Goal: Transaction & Acquisition: Obtain resource

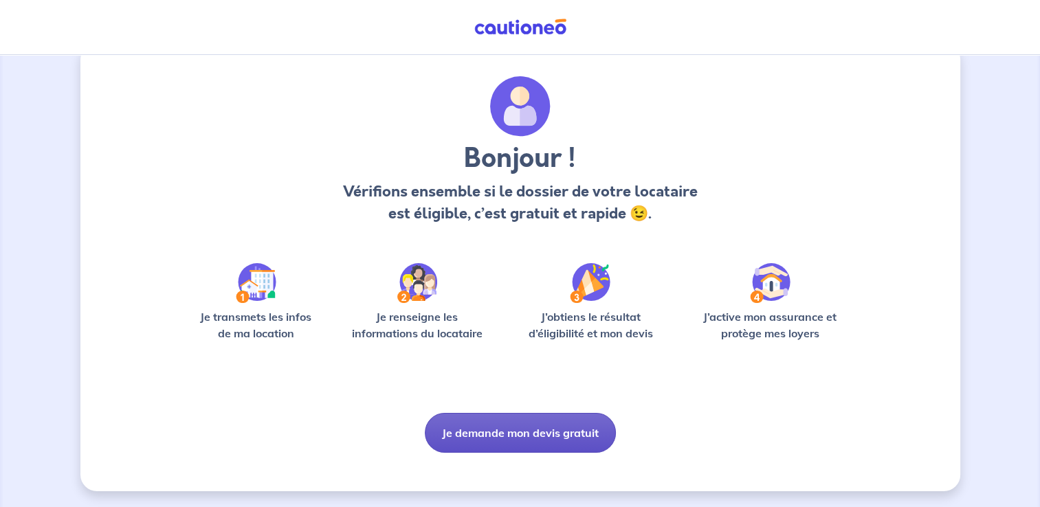
click at [536, 436] on button "Je demande mon devis gratuit" at bounding box center [520, 433] width 191 height 40
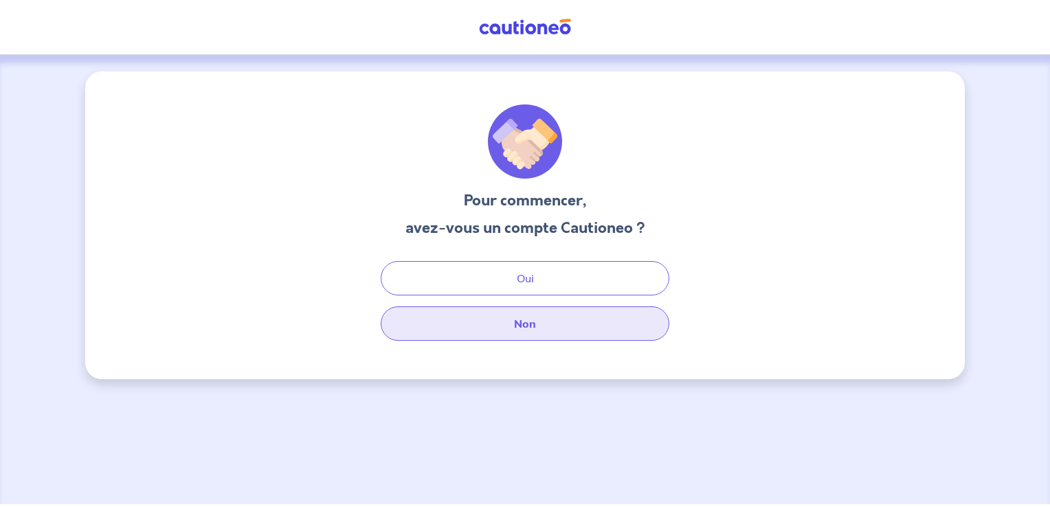
click at [557, 329] on button "Non" at bounding box center [525, 324] width 289 height 34
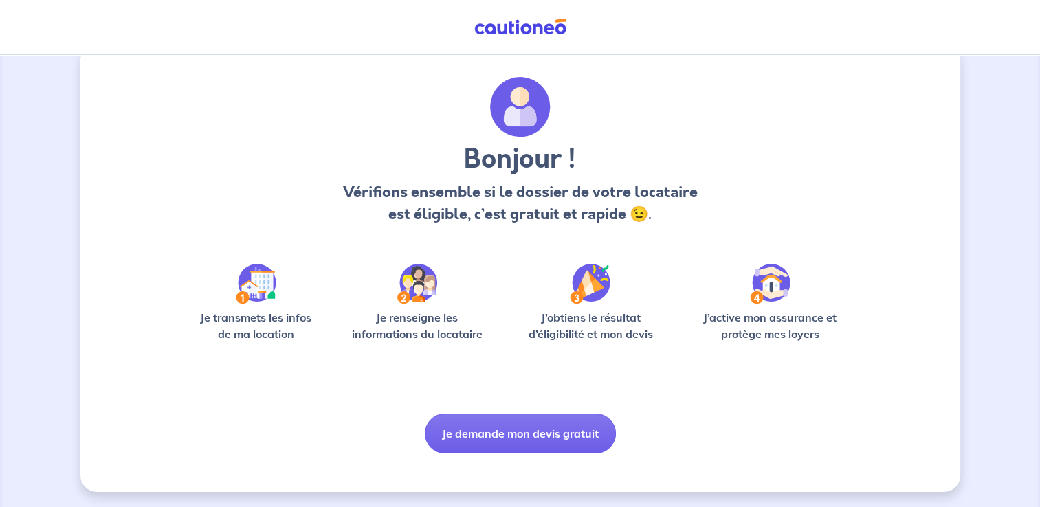
scroll to position [28, 0]
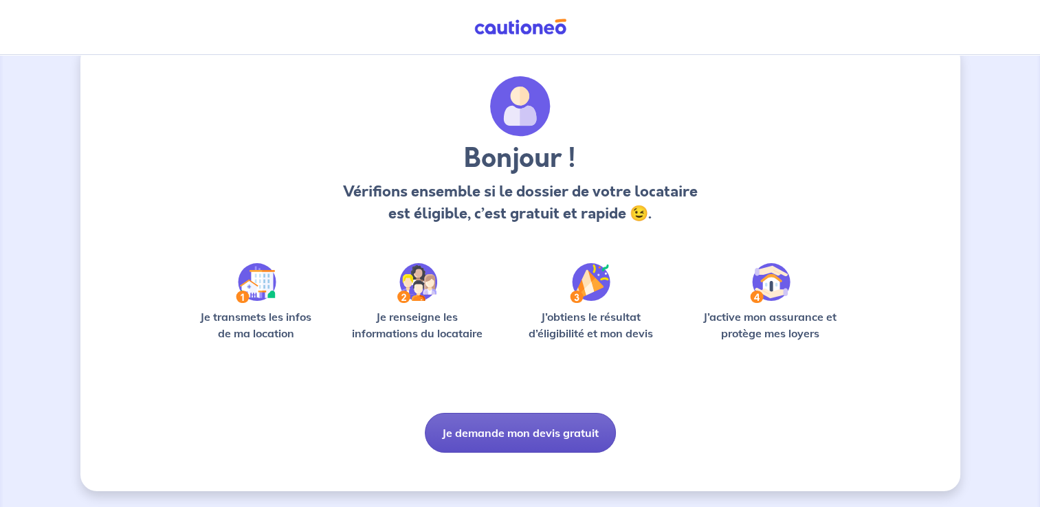
click at [558, 430] on button "Je demande mon devis gratuit" at bounding box center [520, 433] width 191 height 40
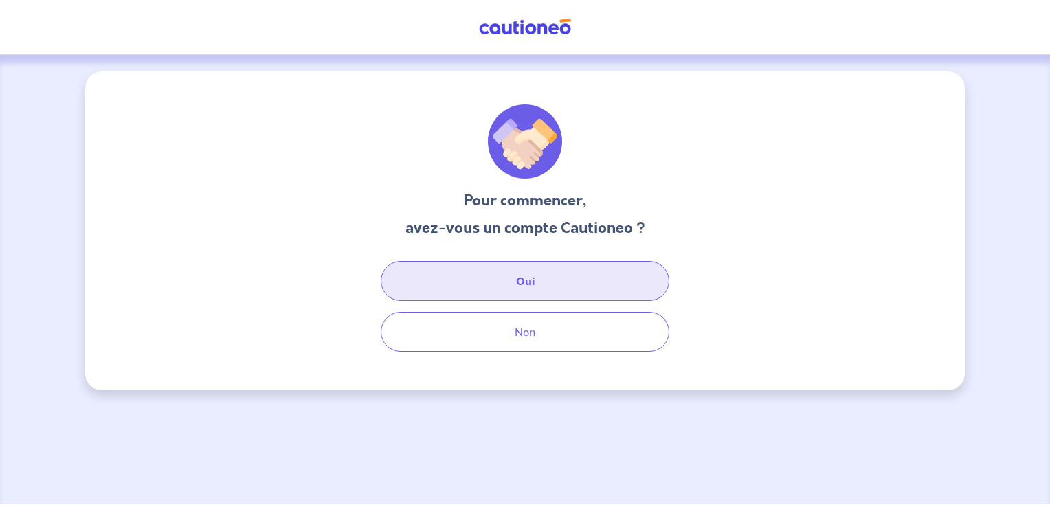
click at [535, 283] on button "Oui" at bounding box center [525, 281] width 289 height 40
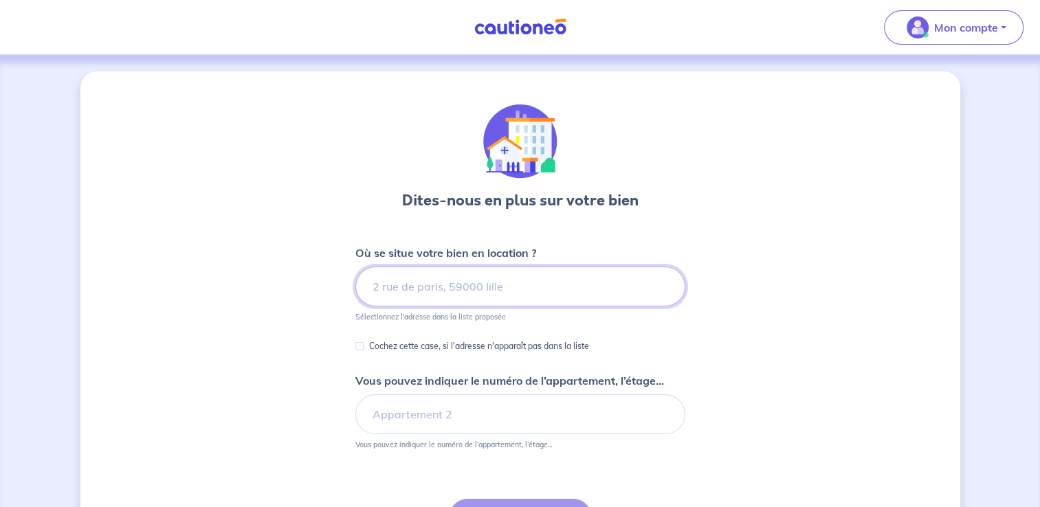
click at [407, 291] on input at bounding box center [520, 287] width 330 height 40
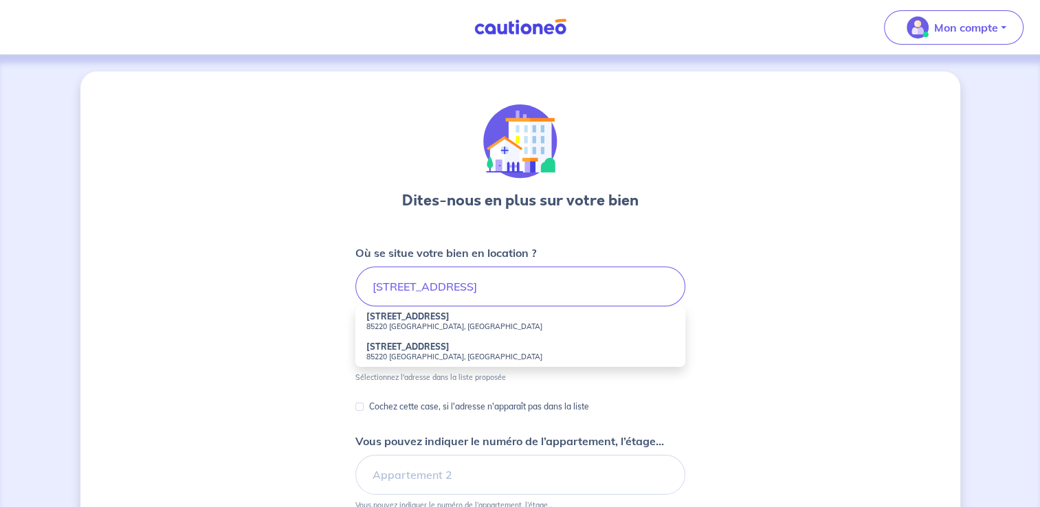
click at [424, 355] on small "85220 Coëx, France" at bounding box center [520, 357] width 308 height 10
type input "15a Rue de l'Atlantique, 85220 Coëx, France"
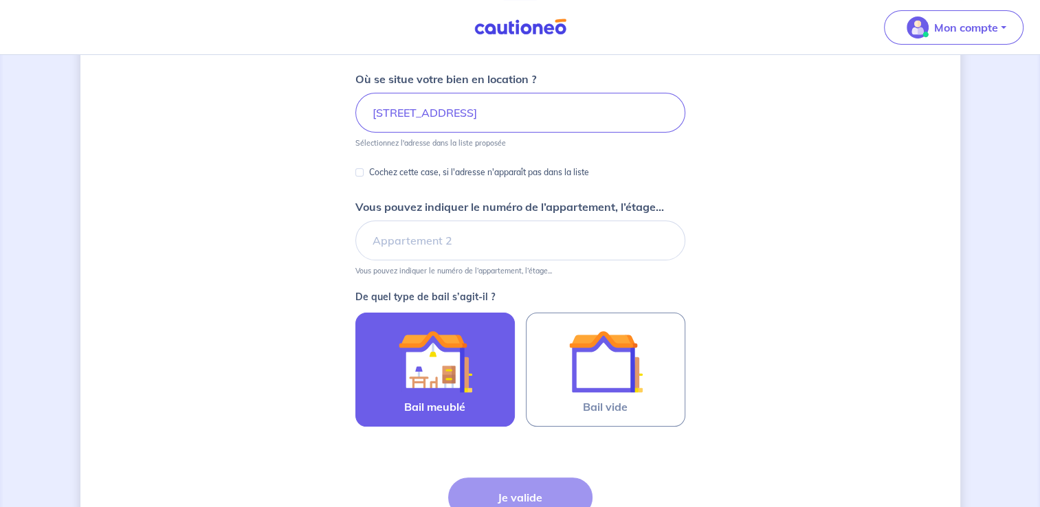
scroll to position [206, 0]
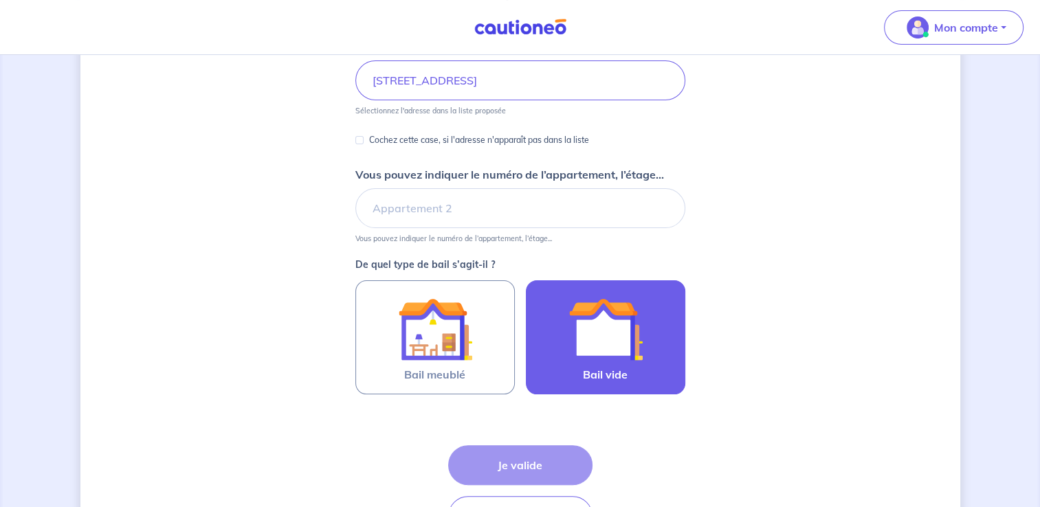
click at [619, 364] on img at bounding box center [605, 329] width 74 height 74
click at [0, 0] on input "Bail vide" at bounding box center [0, 0] width 0 height 0
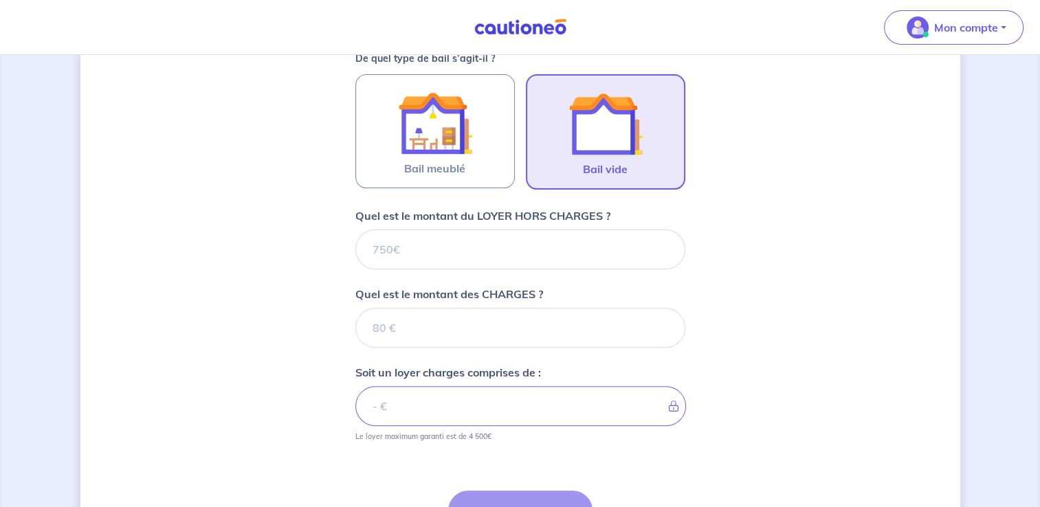
scroll to position [344, 0]
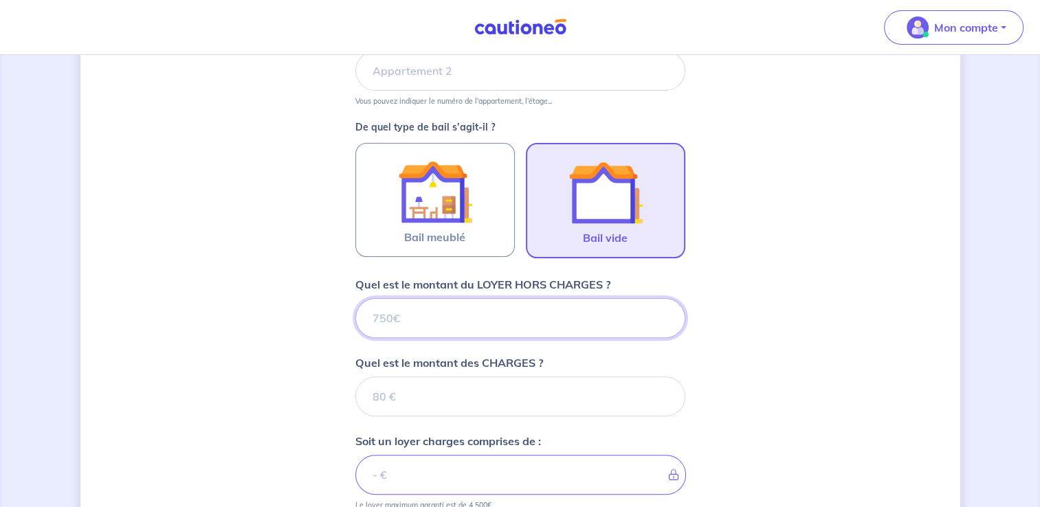
click at [521, 326] on input "Quel est le montant du LOYER HORS CHARGES ?" at bounding box center [520, 318] width 330 height 40
type input "580"
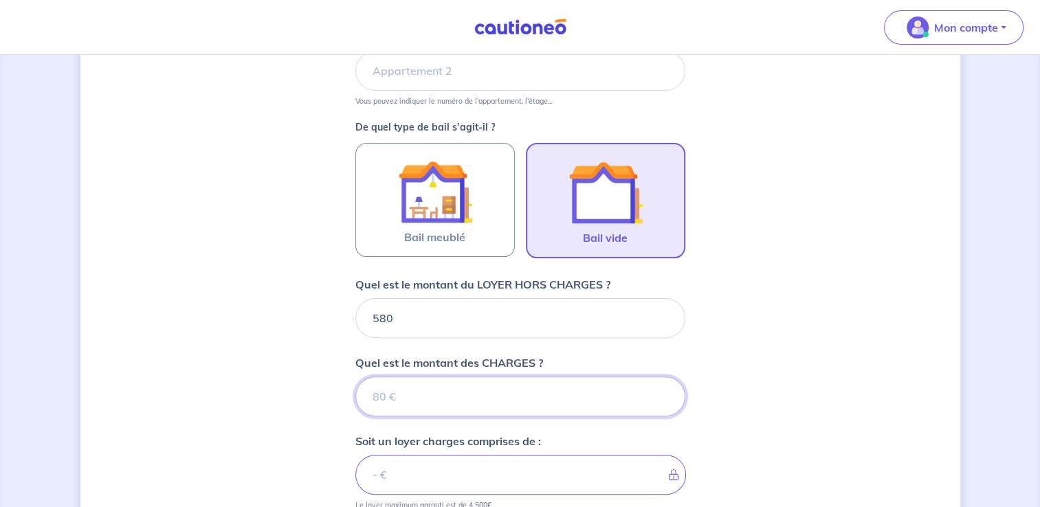
click at [499, 411] on input "Quel est le montant des CHARGES ?" at bounding box center [520, 397] width 330 height 40
type input "0"
type input "580"
type input "0"
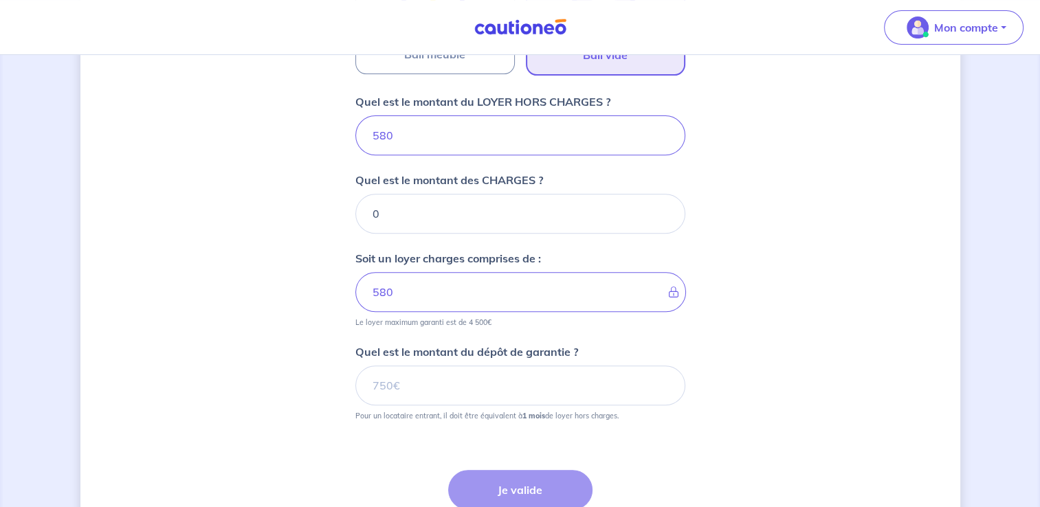
scroll to position [550, 0]
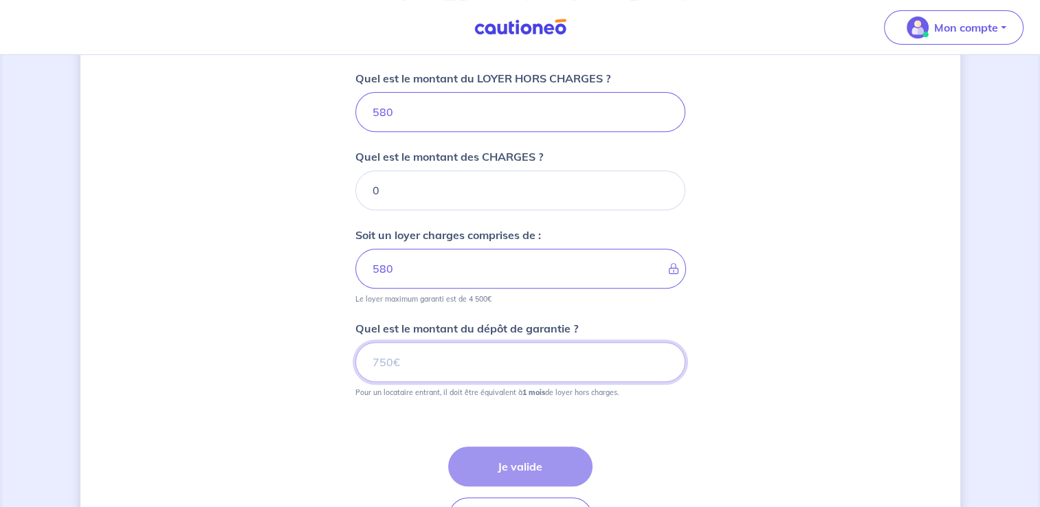
click at [453, 360] on input "Quel est le montant du dépôt de garantie ?" at bounding box center [520, 362] width 330 height 40
type input "580"
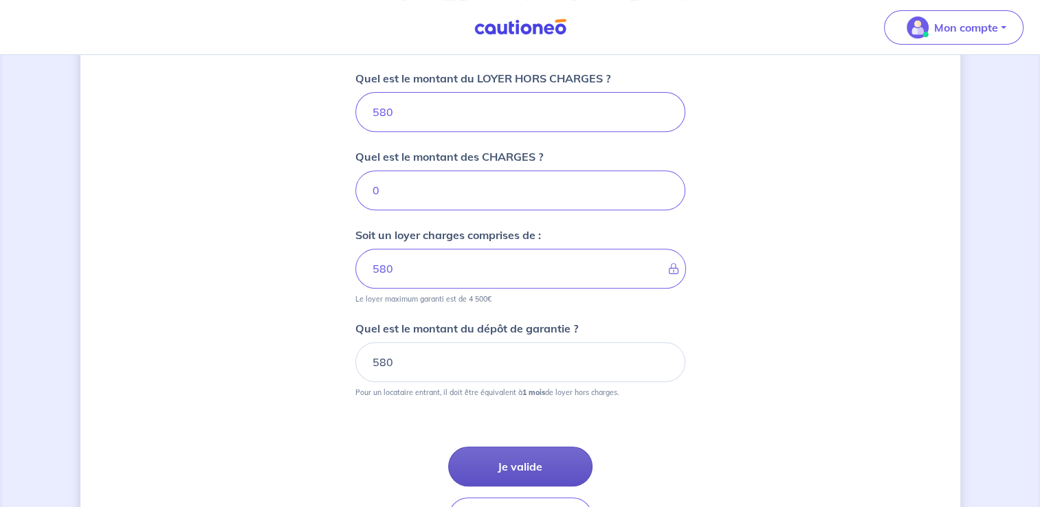
click at [538, 467] on button "Je valide" at bounding box center [520, 467] width 144 height 40
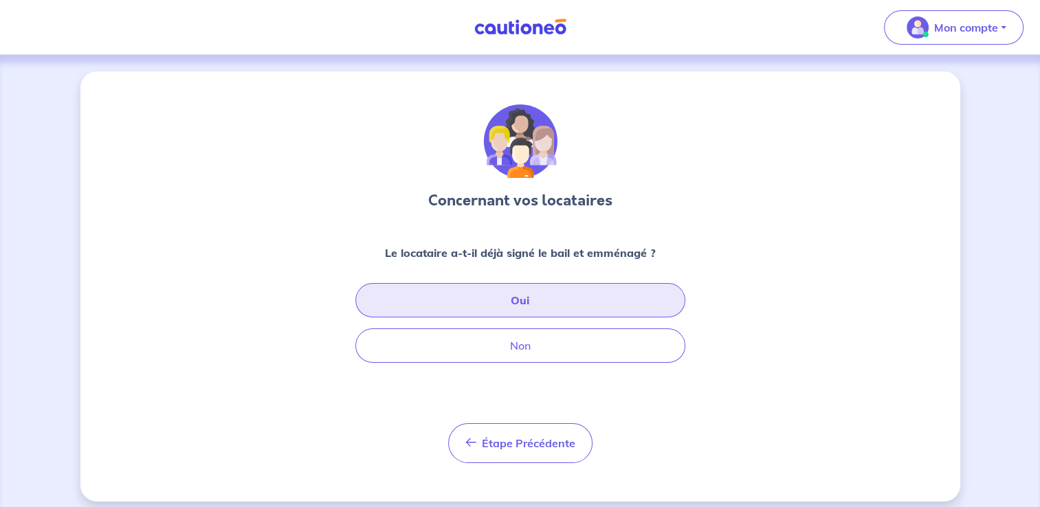
click at [548, 301] on button "Oui" at bounding box center [520, 300] width 330 height 34
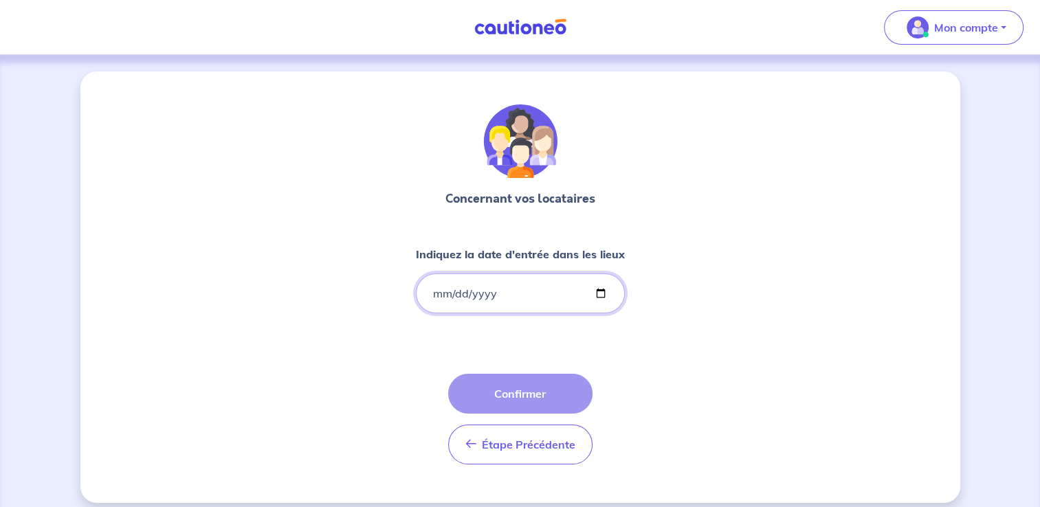
click at [474, 295] on input "Indiquez la date d'entrée dans les lieux" at bounding box center [520, 294] width 209 height 40
click at [451, 296] on input "Indiquez la date d'entrée dans les lieux" at bounding box center [520, 294] width 209 height 40
drag, startPoint x: 434, startPoint y: 293, endPoint x: 480, endPoint y: 279, distance: 48.7
click at [436, 295] on input "Indiquez la date d'entrée dans les lieux" at bounding box center [520, 294] width 209 height 40
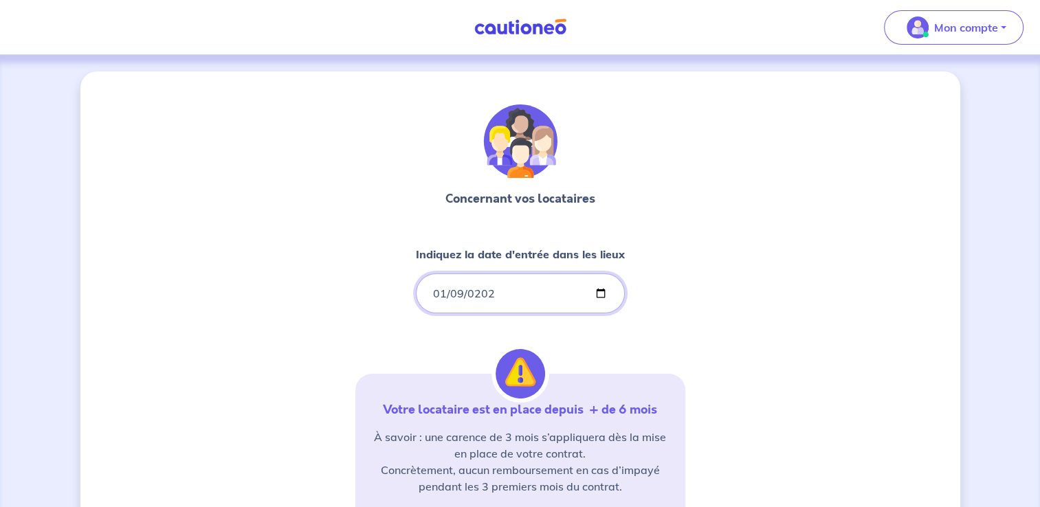
type input "2020-01-09"
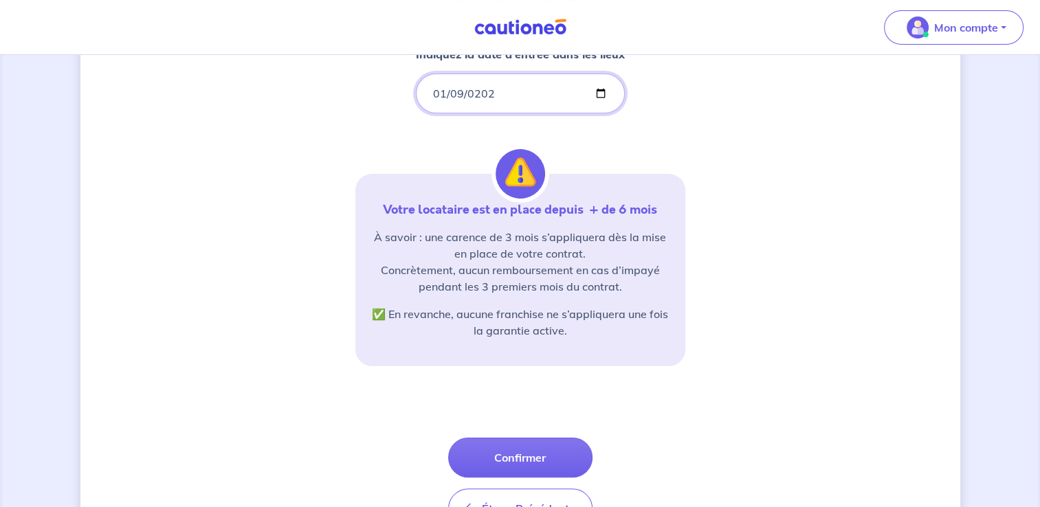
scroll to position [275, 0]
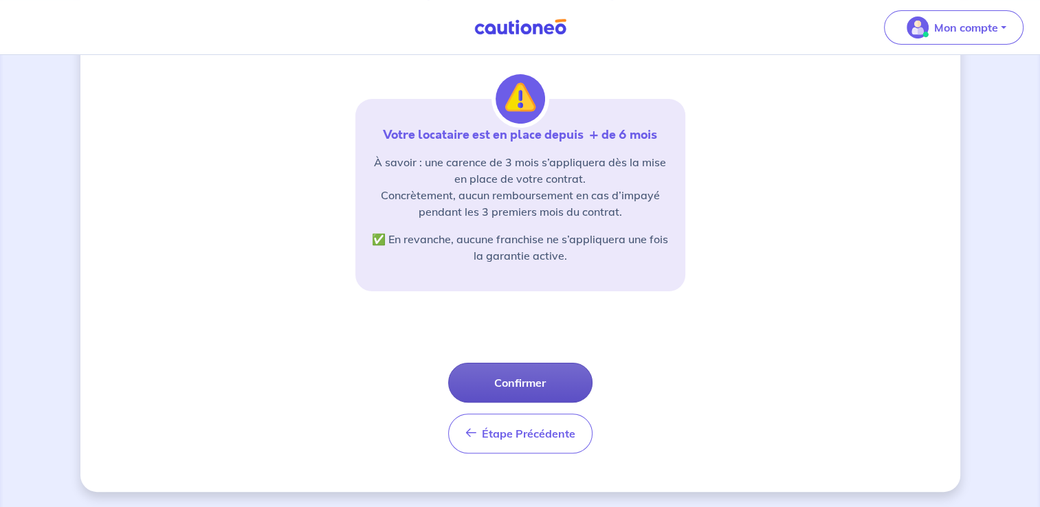
click at [531, 381] on button "Confirmer" at bounding box center [520, 383] width 144 height 40
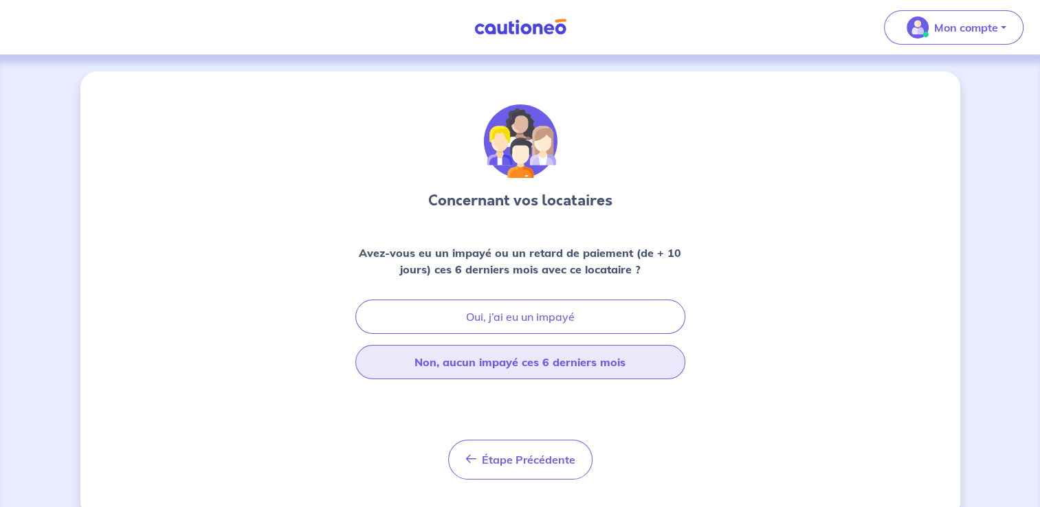
click at [544, 363] on button "Non, aucun impayé ces 6 derniers mois" at bounding box center [520, 362] width 330 height 34
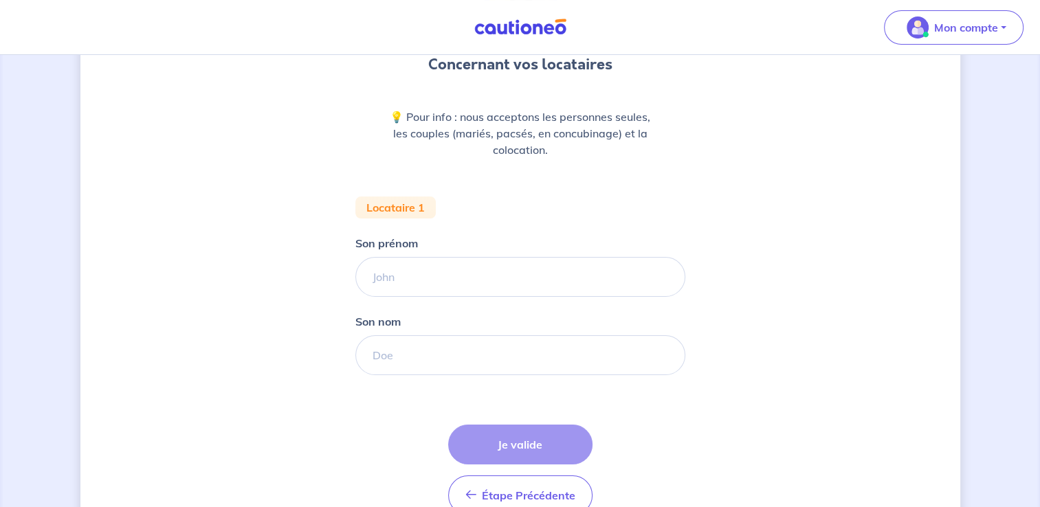
scroll to position [137, 0]
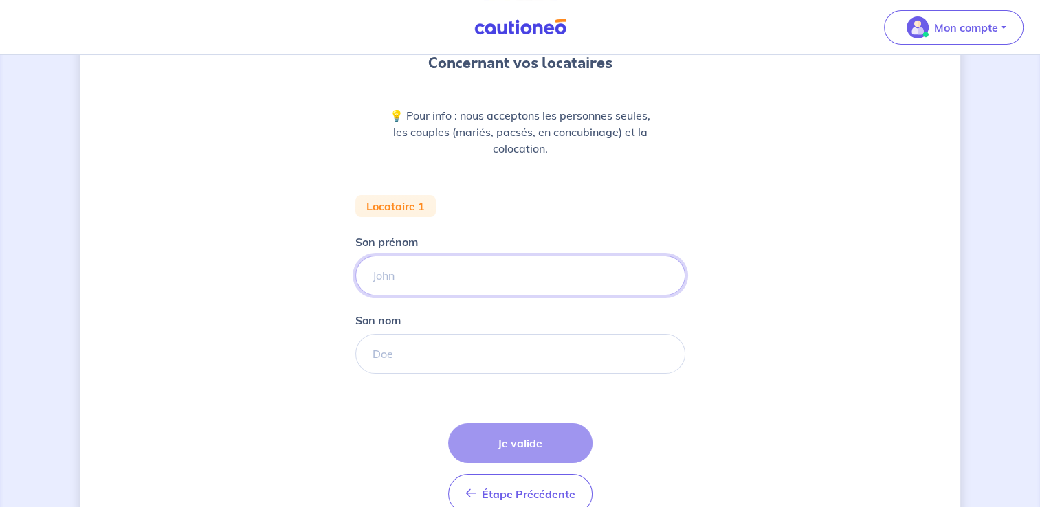
click at [443, 273] on input "Son prénom" at bounding box center [520, 276] width 330 height 40
type input "manuella"
click at [403, 355] on input "Son nom" at bounding box center [520, 354] width 330 height 40
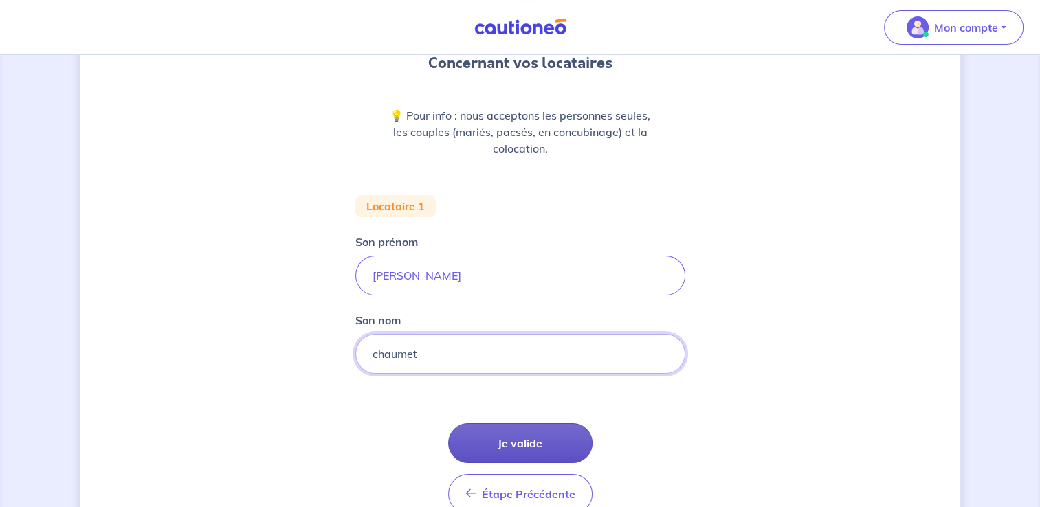
type input "chaumet"
click at [539, 445] on button "Je valide" at bounding box center [520, 443] width 144 height 40
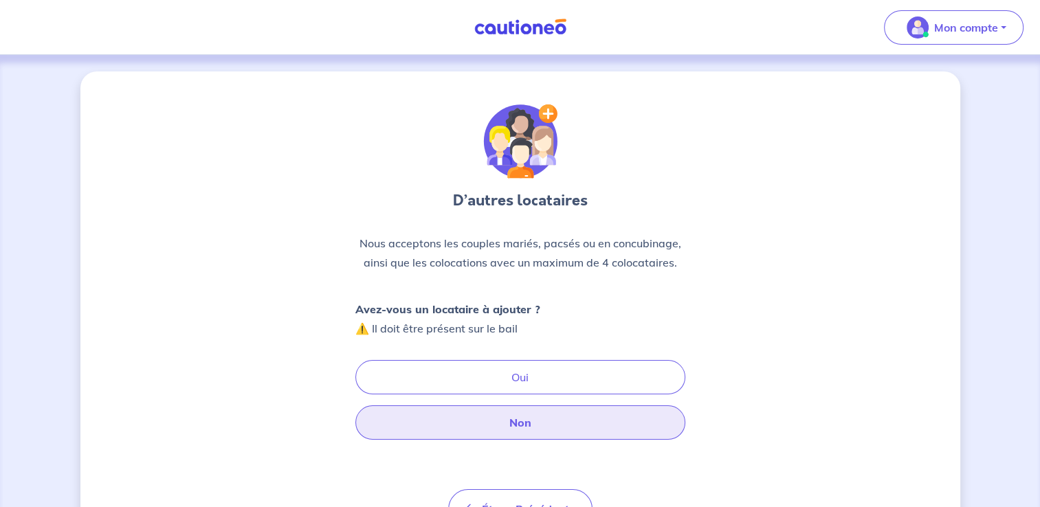
click at [528, 422] on button "Non" at bounding box center [520, 423] width 330 height 34
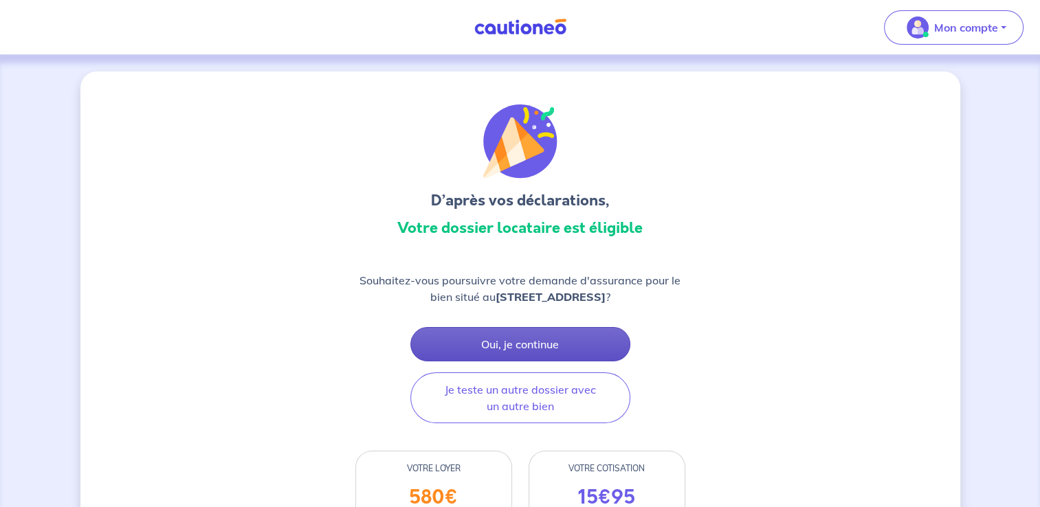
click at [554, 342] on button "Oui, je continue" at bounding box center [520, 344] width 220 height 34
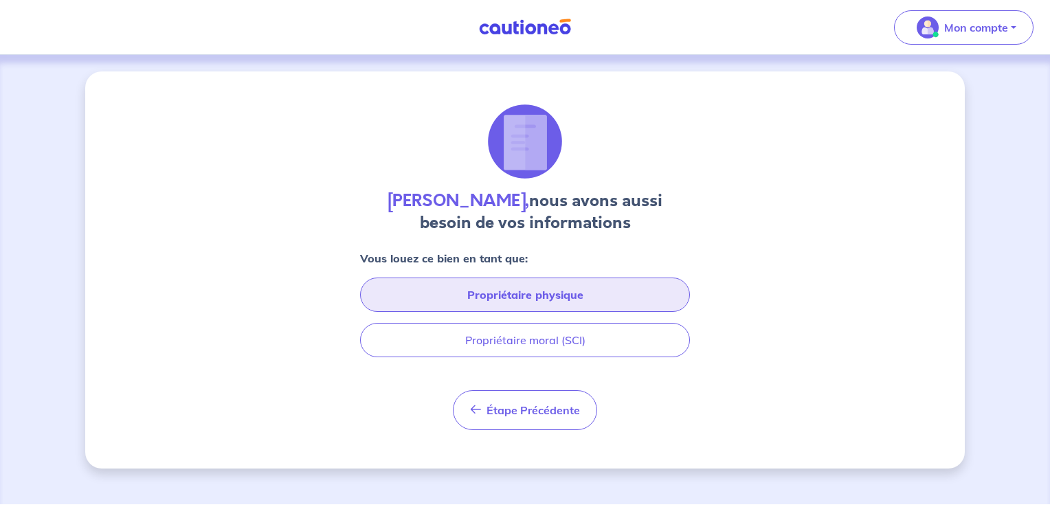
click at [542, 295] on button "Propriétaire physique" at bounding box center [525, 295] width 330 height 34
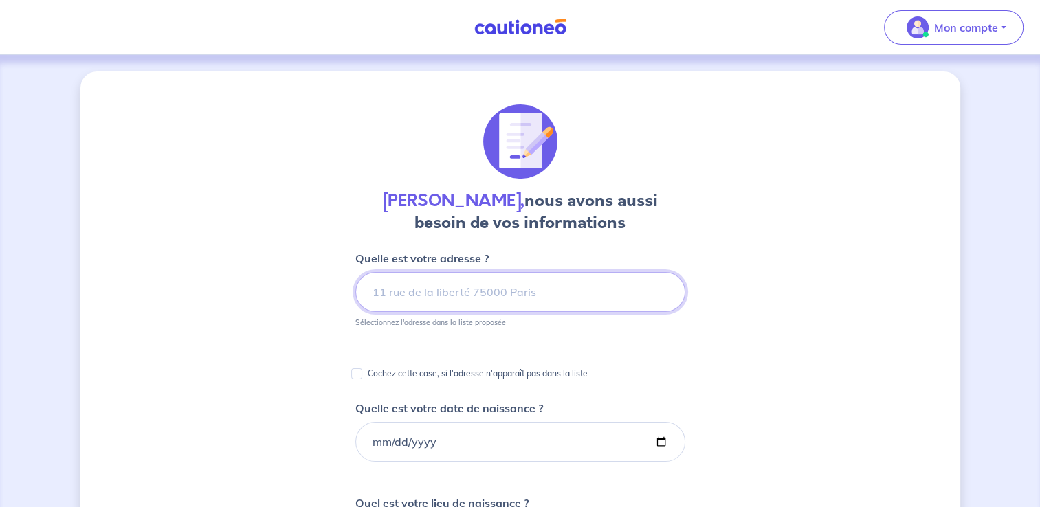
click at [538, 291] on input at bounding box center [520, 292] width 330 height 40
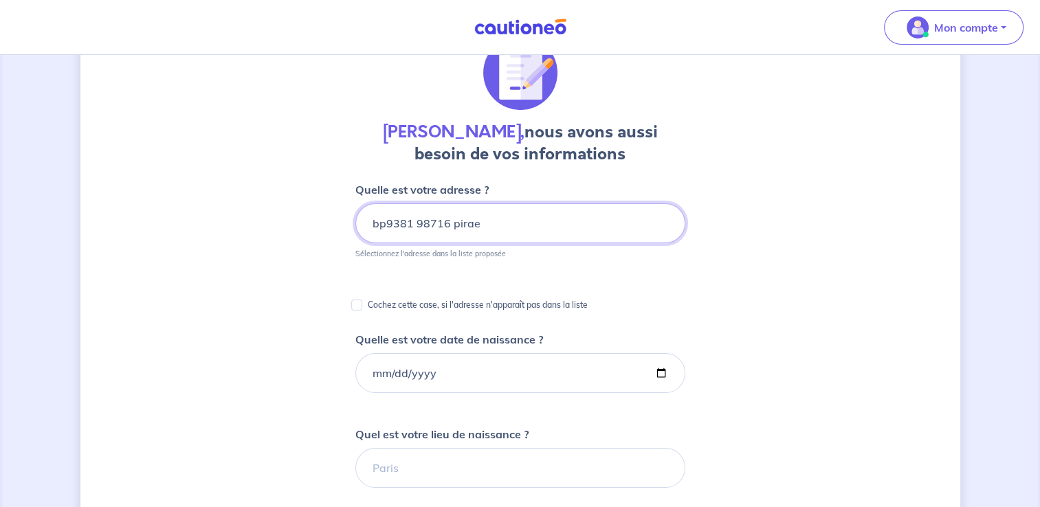
scroll to position [137, 0]
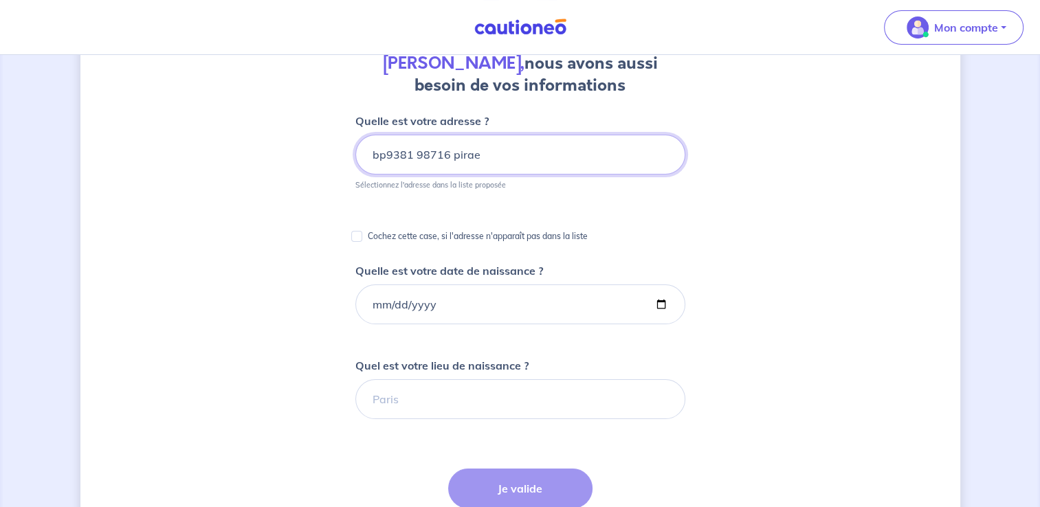
type input "bp9381 98716 pirae"
click at [354, 236] on input "Cochez cette case, si l'adresse n'apparaît pas dans la liste" at bounding box center [356, 236] width 11 height 11
checkbox input "true"
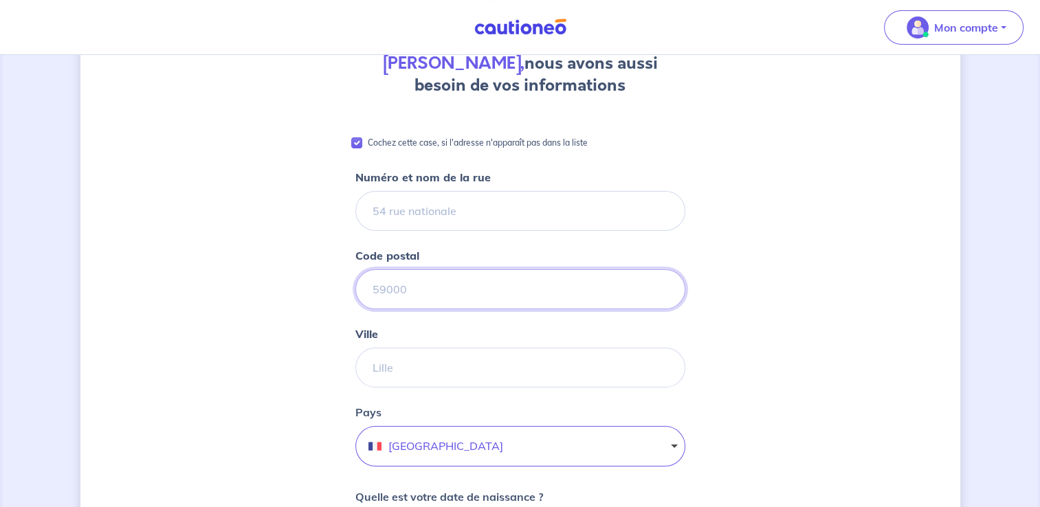
click at [426, 283] on input "Code postal" at bounding box center [520, 289] width 330 height 40
type input "98716"
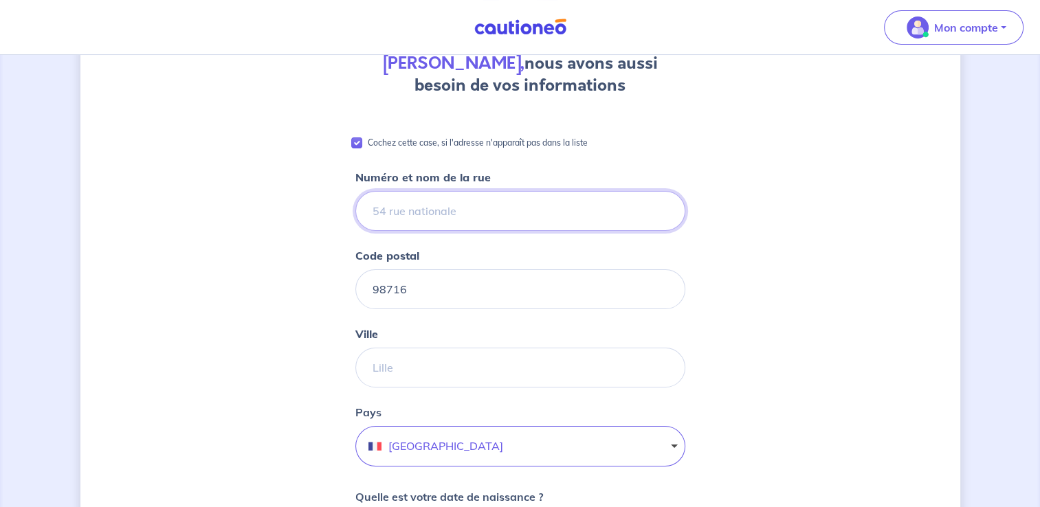
type input "BP9381"
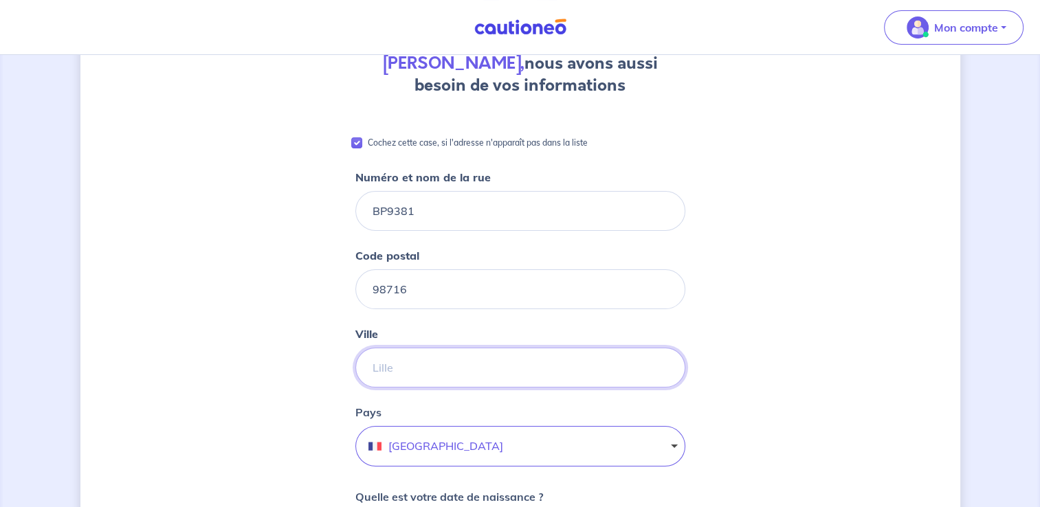
type input "PIRAE"
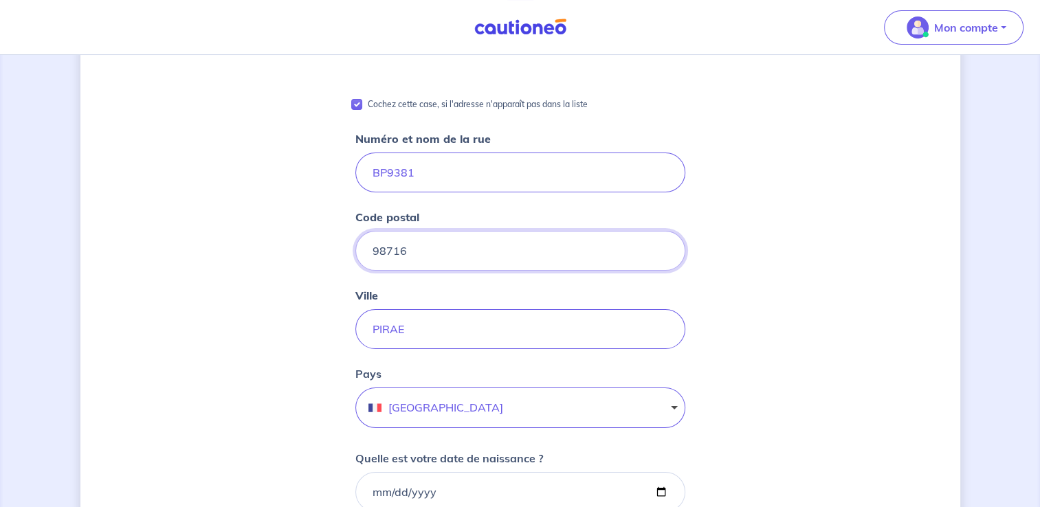
scroll to position [206, 0]
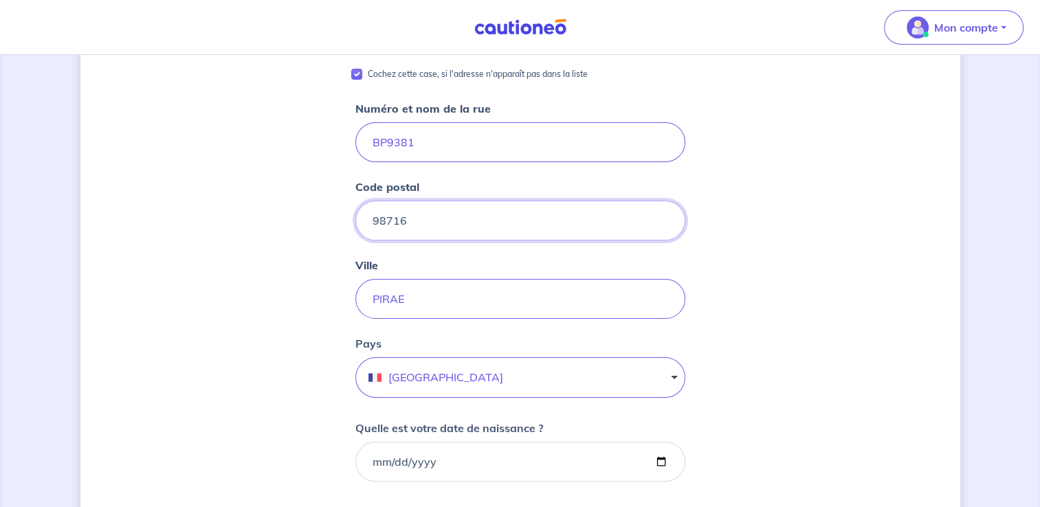
type input "98716"
click at [447, 366] on button "France" at bounding box center [520, 377] width 330 height 41
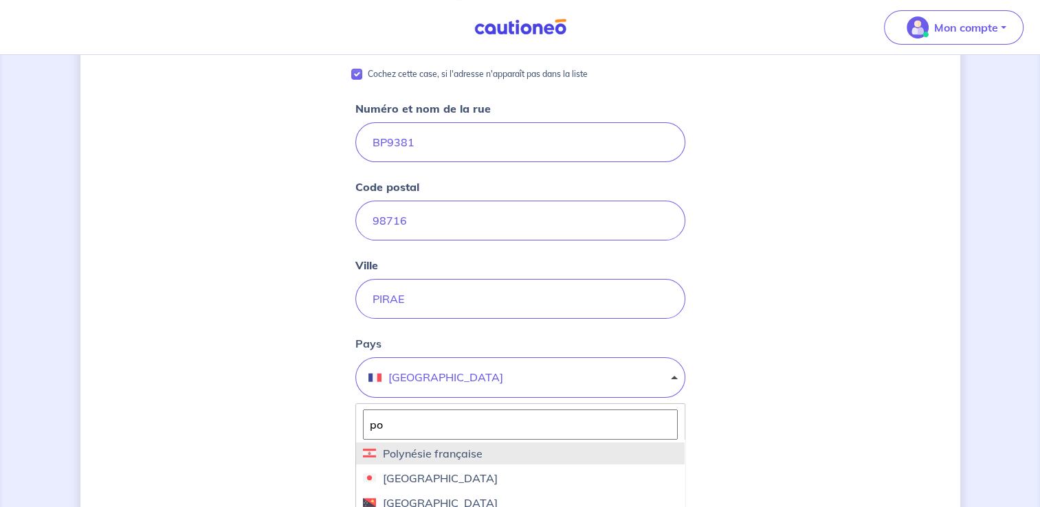
type input "po"
click at [472, 456] on span "Polynésie française" at bounding box center [429, 453] width 107 height 16
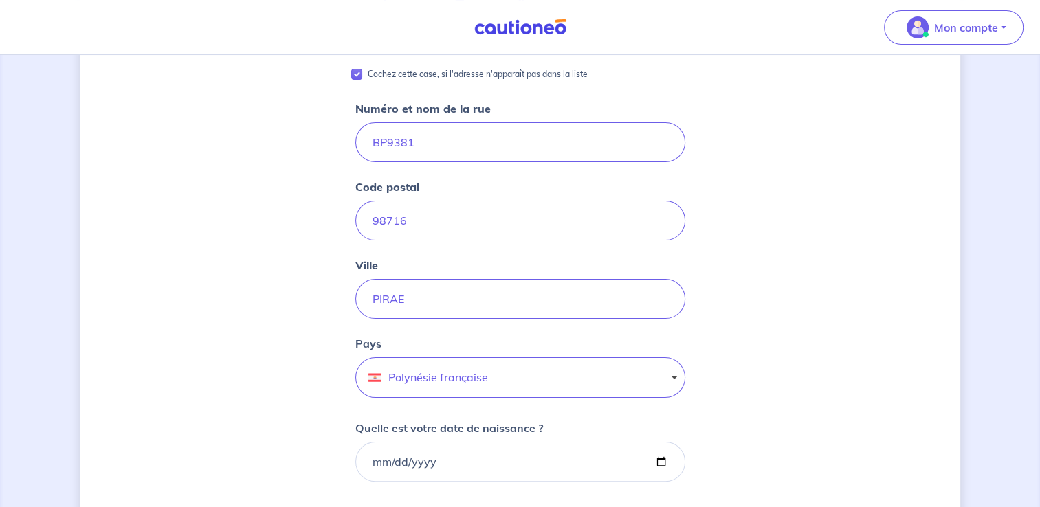
scroll to position [344, 0]
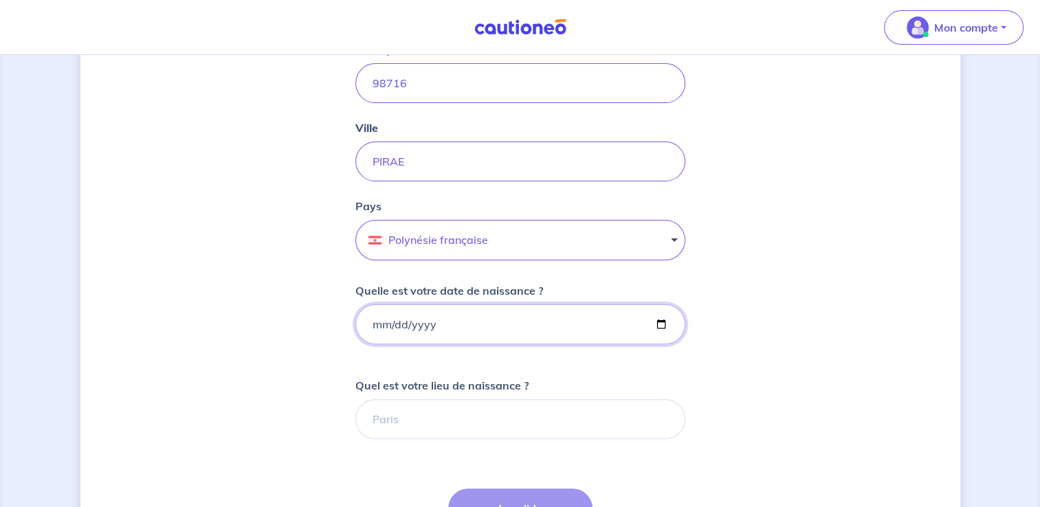
click at [489, 323] on input "Quelle est votre date de naissance ?" at bounding box center [520, 325] width 330 height 40
type input "0179-02-25"
type input "1976-02-25"
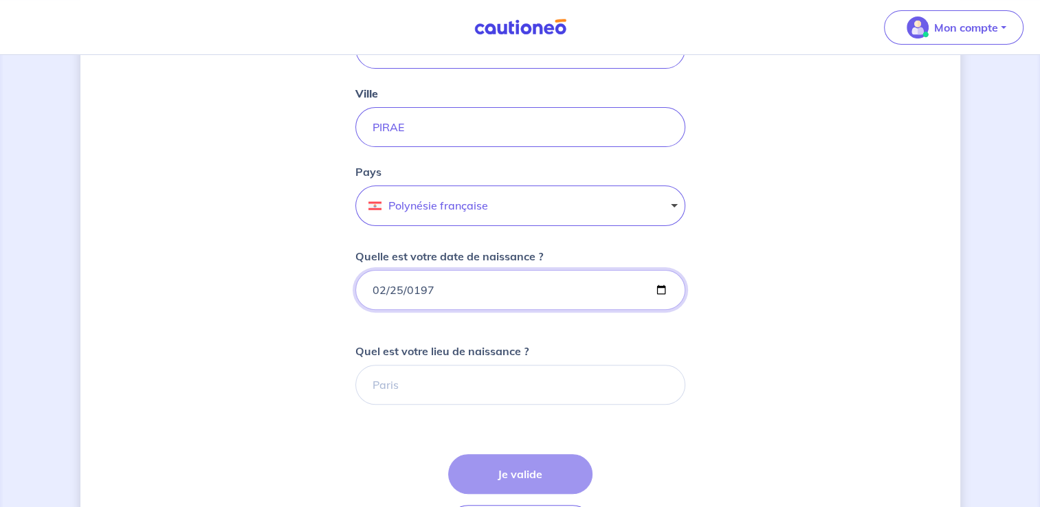
scroll to position [412, 0]
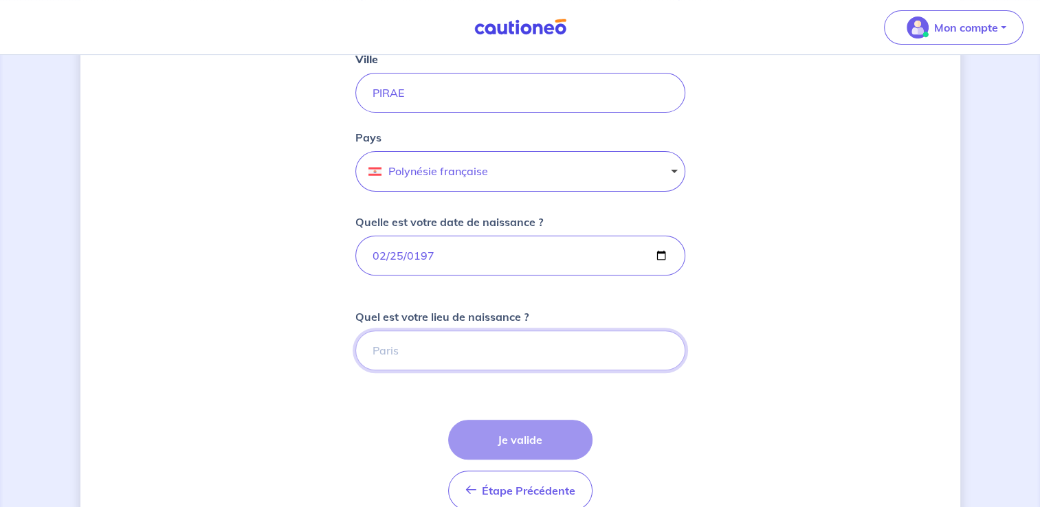
click at [457, 351] on input "Quel est votre lieu de naissance ?" at bounding box center [520, 351] width 330 height 40
type input "les sables d'olonne"
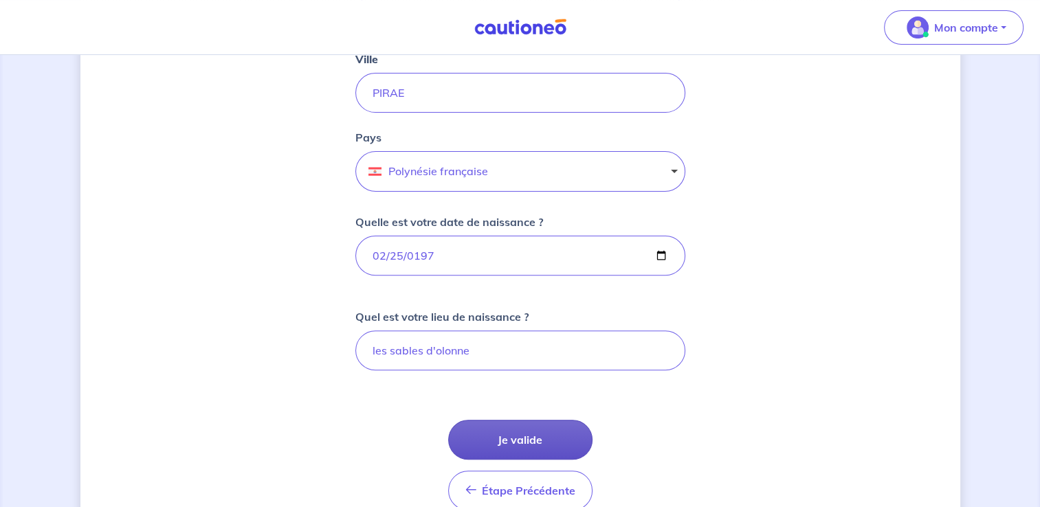
click at [525, 439] on button "Je valide" at bounding box center [520, 440] width 144 height 40
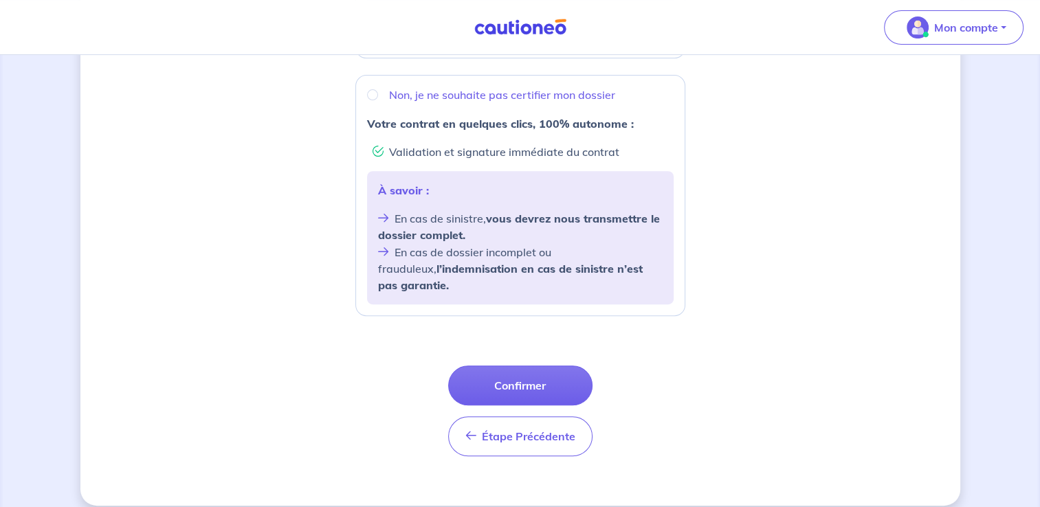
scroll to position [110, 0]
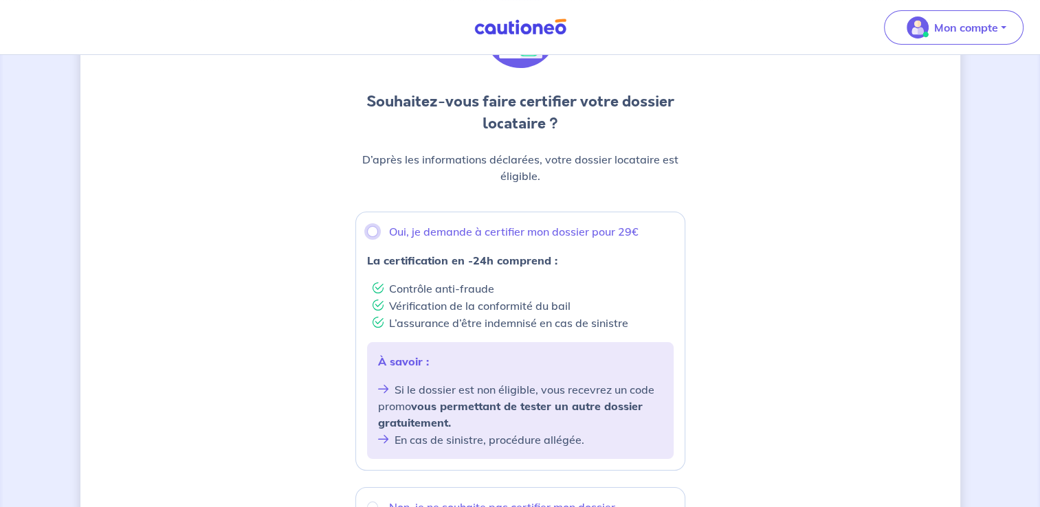
click at [373, 230] on input "Oui, je demande à certifier mon dossier pour 29€" at bounding box center [372, 231] width 11 height 11
radio input "true"
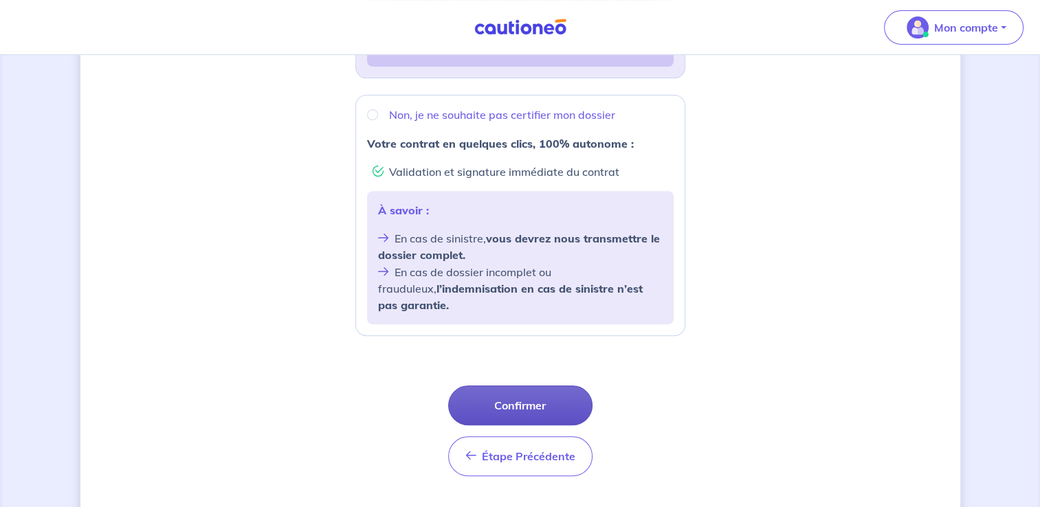
scroll to position [522, 0]
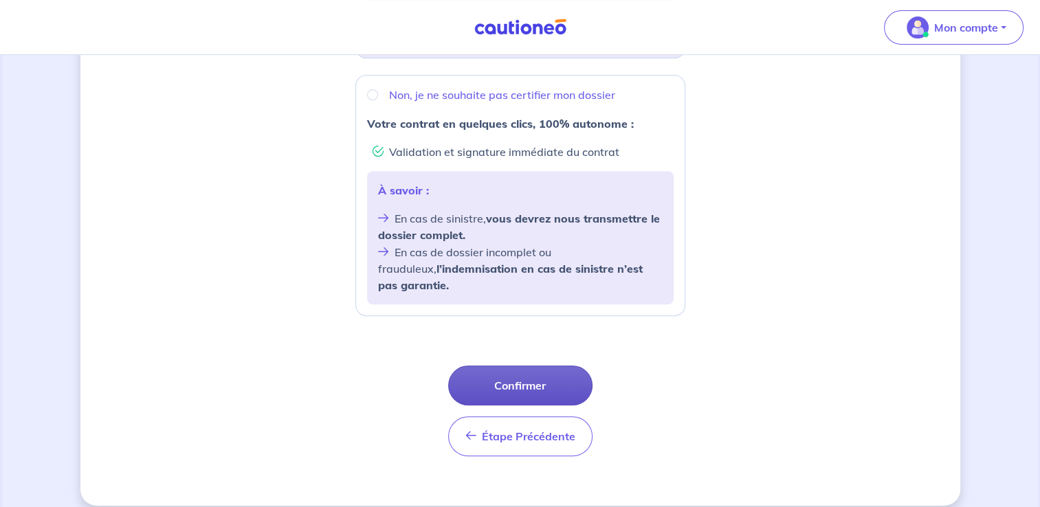
click at [518, 375] on button "Confirmer" at bounding box center [520, 386] width 144 height 40
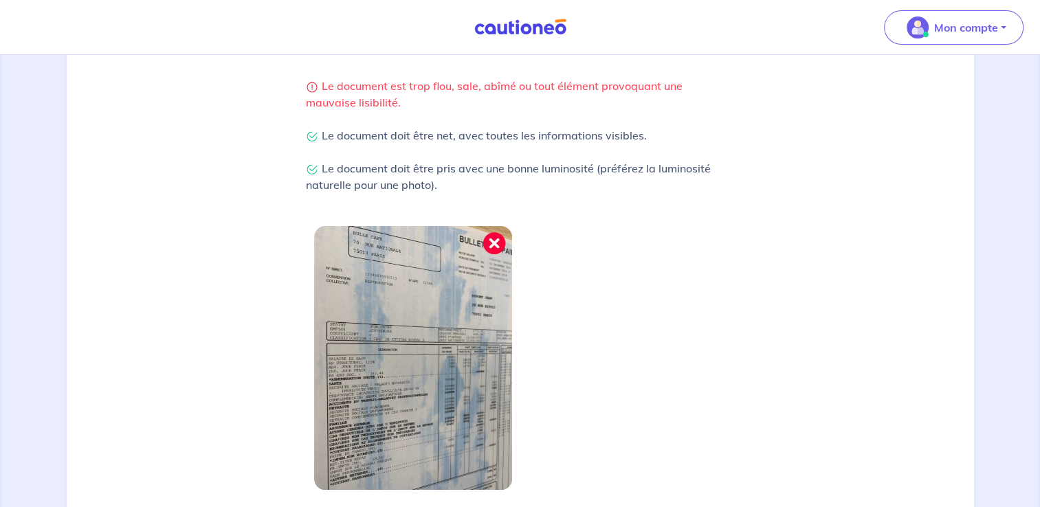
scroll to position [476, 0]
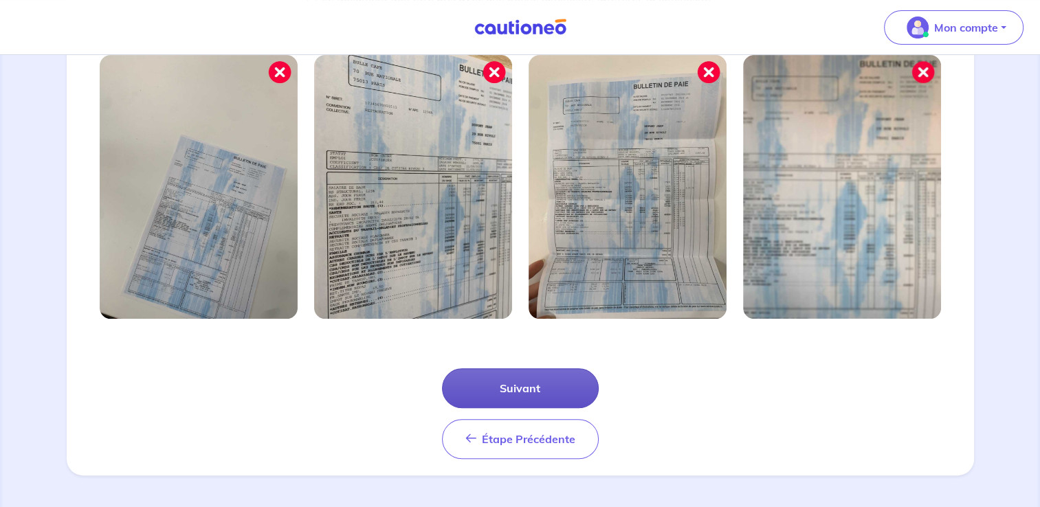
click at [510, 390] on button "Suivant" at bounding box center [520, 388] width 157 height 40
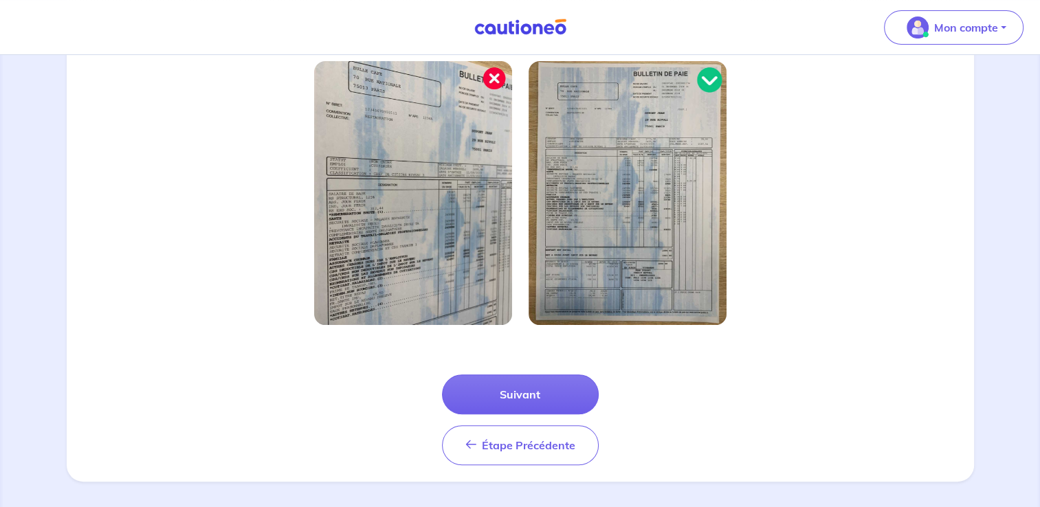
scroll to position [410, 0]
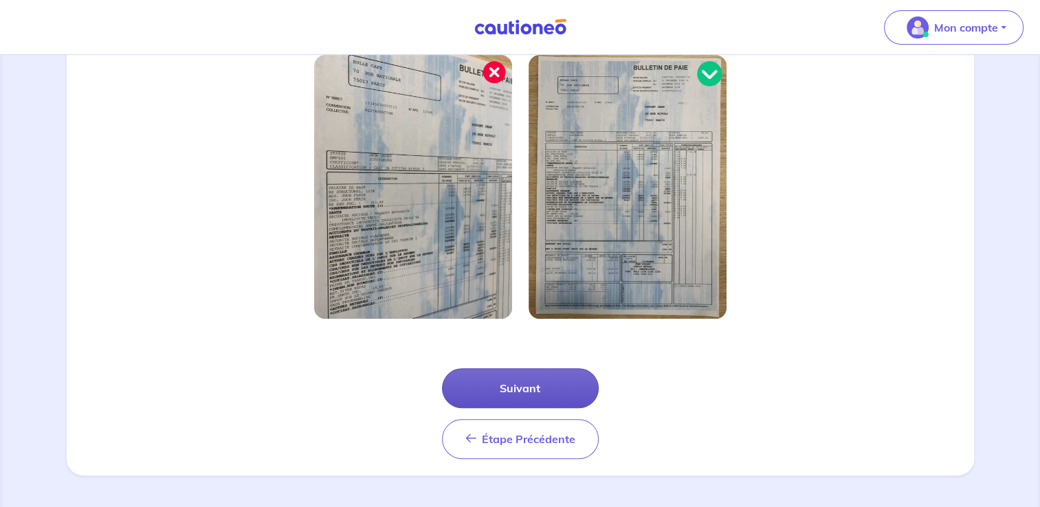
click at [528, 395] on button "Suivant" at bounding box center [520, 388] width 157 height 40
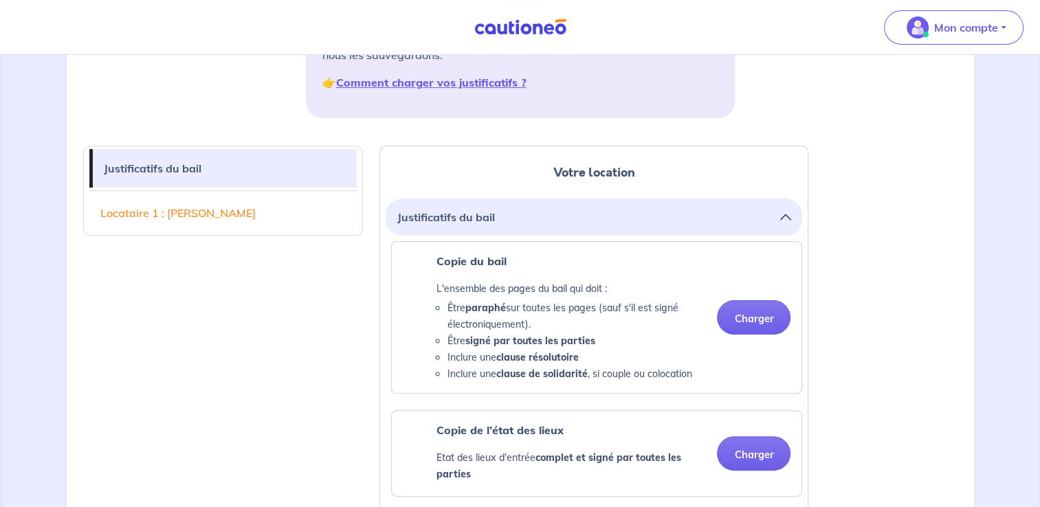
scroll to position [275, 0]
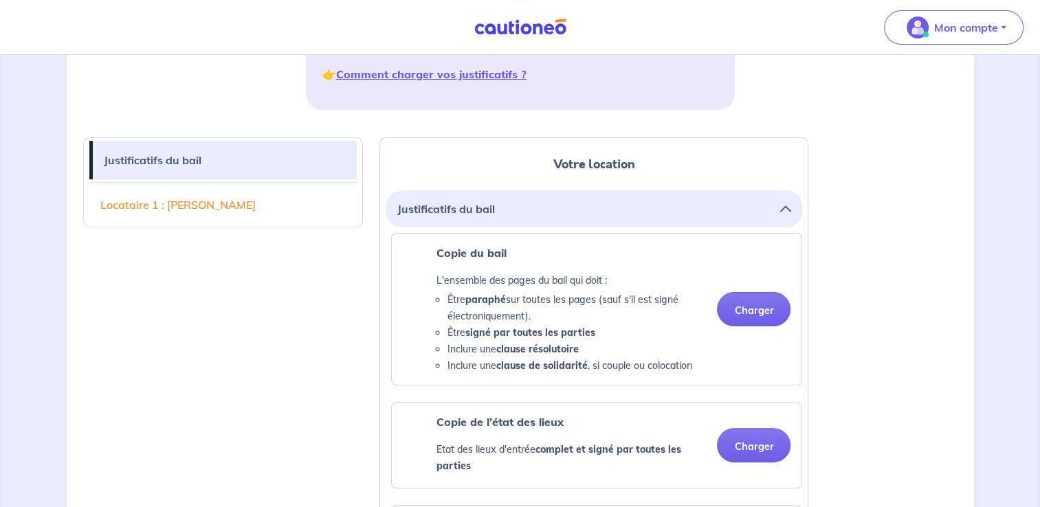
click at [537, 208] on button "Justificatifs du bail" at bounding box center [594, 209] width 395 height 26
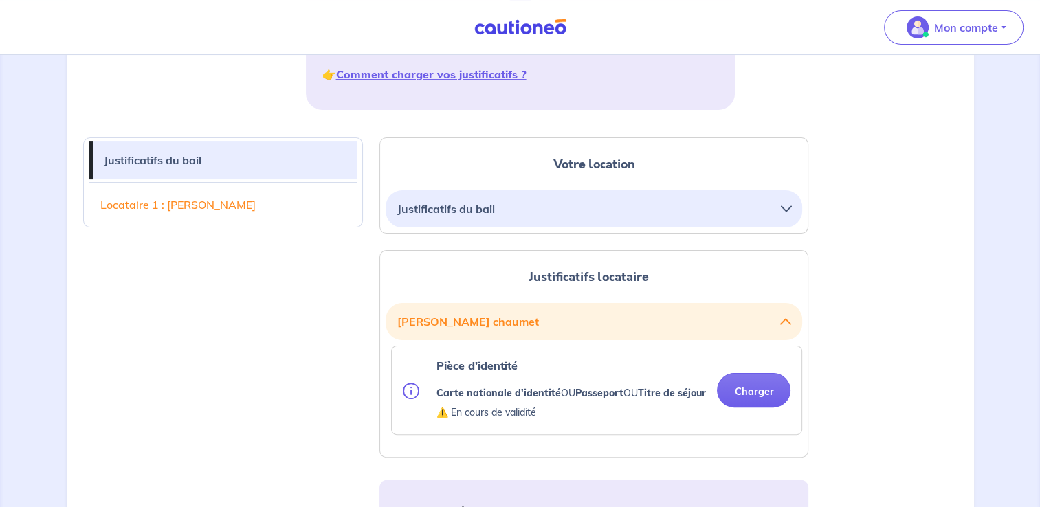
click at [598, 225] on h2 "Justificatifs du bail" at bounding box center [594, 208] width 417 height 37
click at [764, 206] on button "Justificatifs du bail" at bounding box center [594, 209] width 395 height 26
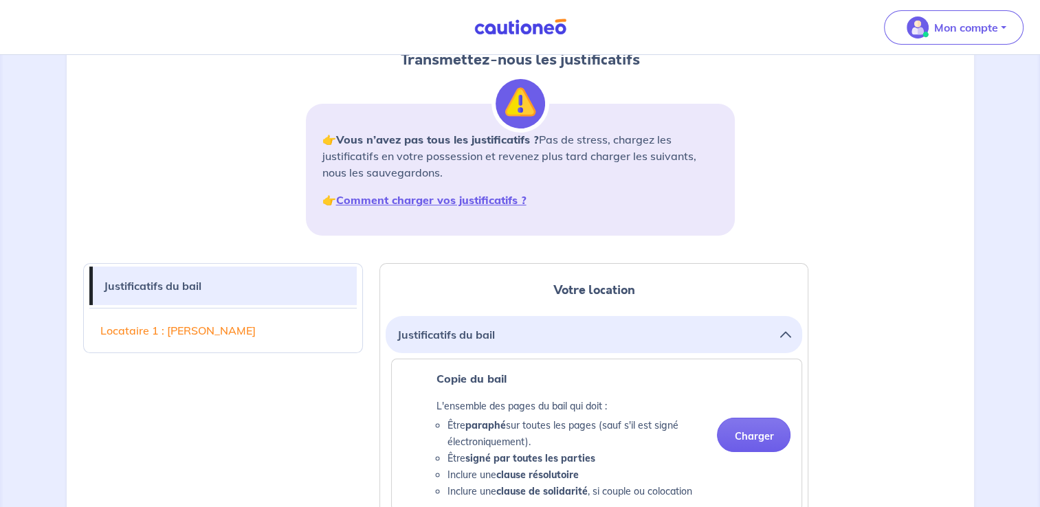
scroll to position [137, 0]
